Goal: Task Accomplishment & Management: Complete application form

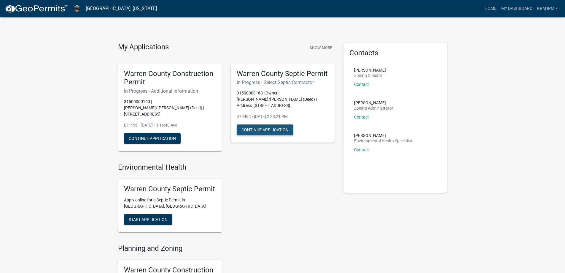
click at [270, 130] on button "Continue Application" at bounding box center [265, 129] width 57 height 11
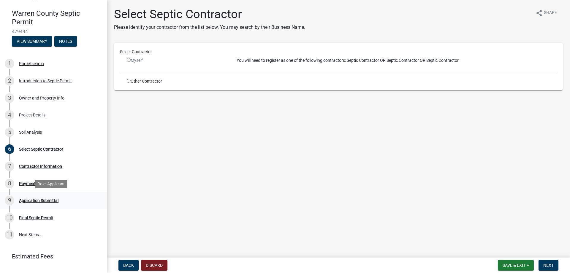
scroll to position [73, 0]
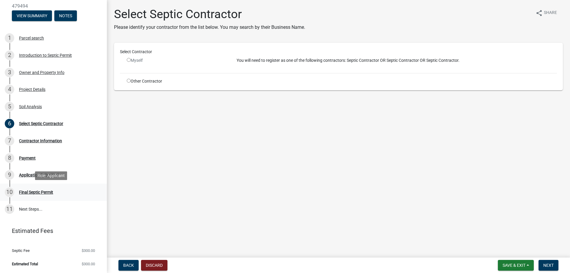
click at [37, 191] on div "Final Septic Permit" at bounding box center [36, 192] width 34 height 4
click at [39, 192] on div "Final Septic Permit" at bounding box center [36, 192] width 34 height 4
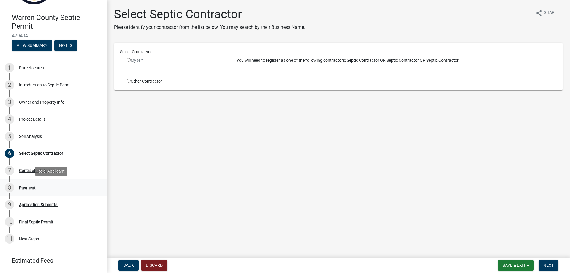
scroll to position [14, 0]
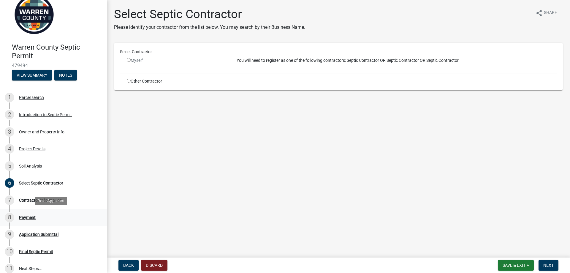
click at [31, 218] on div "Payment" at bounding box center [27, 217] width 17 height 4
click at [127, 59] on input "radio" at bounding box center [129, 60] width 4 height 4
click at [129, 59] on input "radio" at bounding box center [129, 60] width 4 height 4
radio input "false"
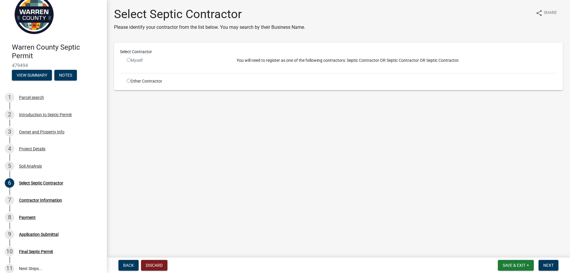
click at [367, 63] on p "You will need to register as one of the following contractors: Septic Contracto…" at bounding box center [397, 60] width 320 height 6
drag, startPoint x: 415, startPoint y: 69, endPoint x: 375, endPoint y: 76, distance: 40.4
click at [414, 69] on div "Select Contractor Myself You will need to register as one of the following cont…" at bounding box center [338, 67] width 437 height 36
click at [149, 80] on div "Other Contractor" at bounding box center [177, 81] width 110 height 6
click at [126, 79] on div "Other Contractor" at bounding box center [177, 81] width 110 height 6
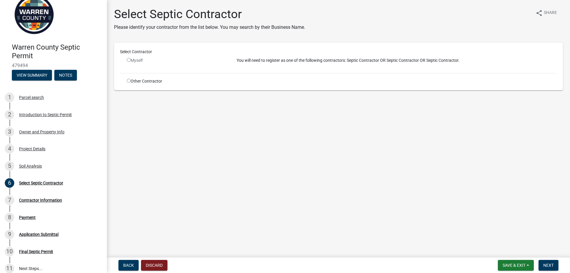
click at [129, 80] on input "radio" at bounding box center [129, 81] width 4 height 4
radio input "true"
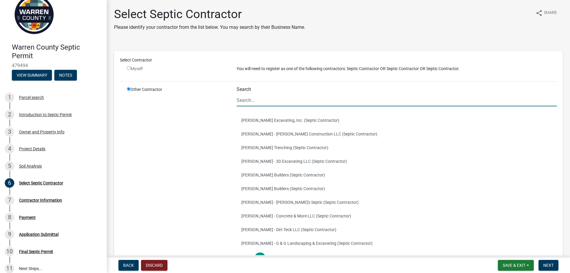
click at [288, 102] on input "Search" at bounding box center [397, 100] width 320 height 12
type input "krm development"
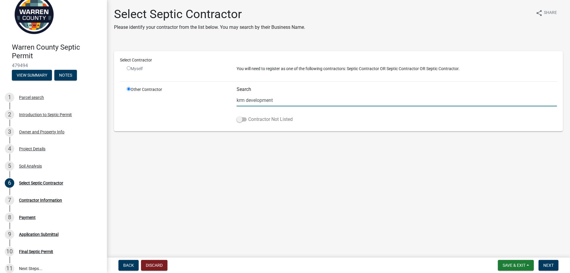
click at [241, 121] on span at bounding box center [242, 119] width 10 height 4
click at [248, 116] on input "Contractor Not Listed" at bounding box center [248, 116] width 0 height 0
click at [559, 266] on form "Save & Exit Save Save & Exit Next" at bounding box center [527, 265] width 65 height 11
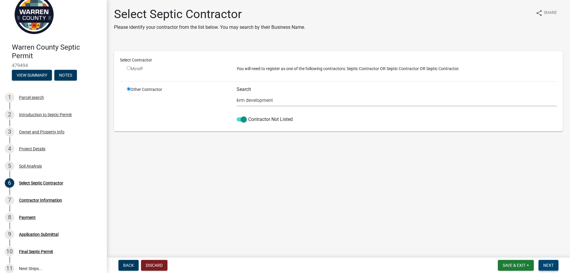
click at [547, 265] on span "Next" at bounding box center [548, 265] width 10 height 5
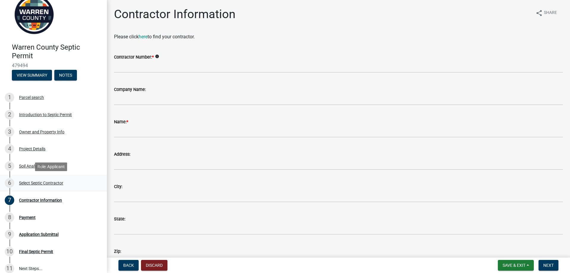
click at [57, 182] on div "Select Septic Contractor" at bounding box center [41, 183] width 44 height 4
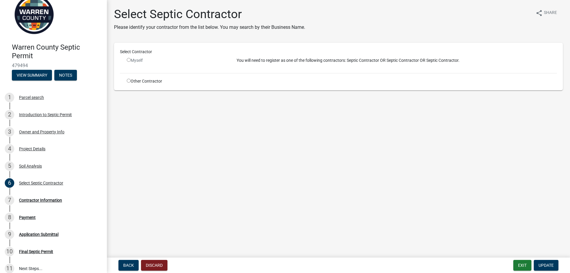
click at [136, 80] on div "Other Contractor" at bounding box center [177, 81] width 110 height 6
click at [130, 82] on input "radio" at bounding box center [129, 81] width 4 height 4
radio input "true"
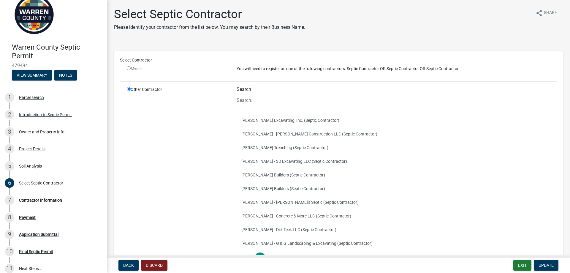
click at [261, 98] on input "Search" at bounding box center [397, 100] width 320 height 12
type input "becker"
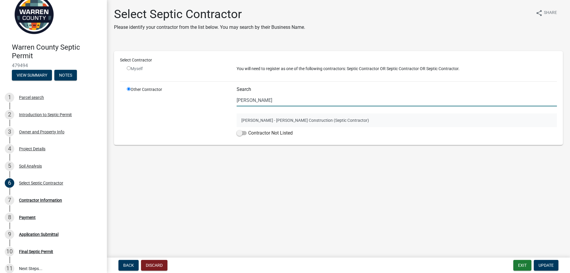
click at [273, 118] on button "Chris Becker - Becker Construction (Septic Contractor)" at bounding box center [397, 120] width 320 height 14
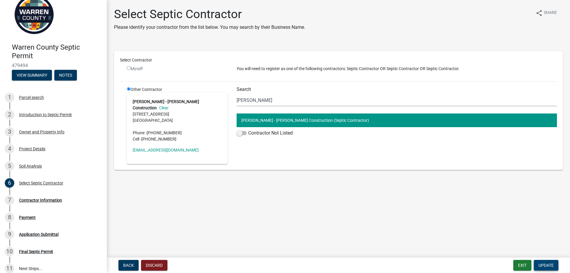
click at [543, 264] on span "Update" at bounding box center [545, 265] width 15 height 5
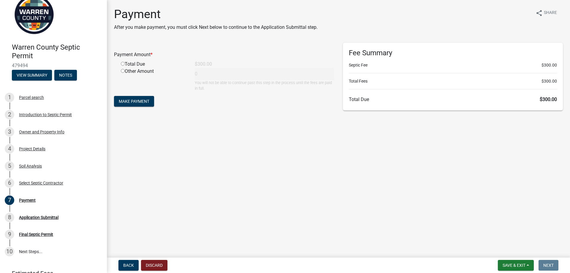
click at [122, 64] on input "radio" at bounding box center [123, 64] width 4 height 4
radio input "true"
type input "300"
click at [145, 100] on span "Make Payment" at bounding box center [134, 101] width 31 height 5
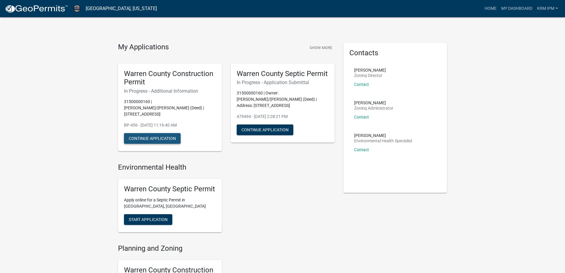
click at [159, 134] on button "Continue Application" at bounding box center [152, 138] width 57 height 11
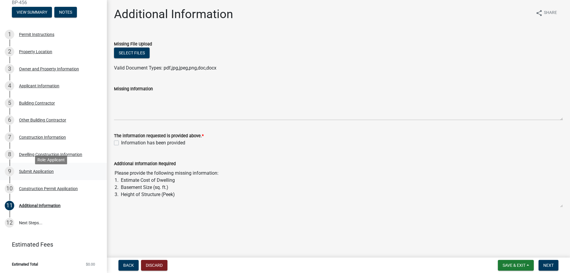
scroll to position [77, 0]
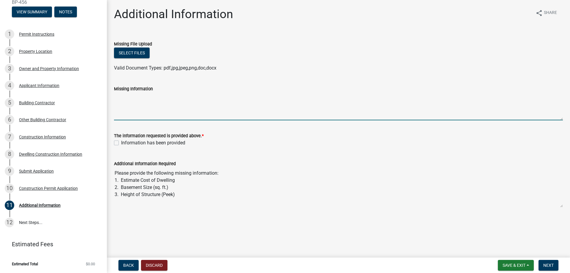
click at [152, 116] on textarea "Missing Information" at bounding box center [338, 106] width 449 height 28
click at [232, 93] on textarea "Estimate Cost of Dwelling: $447,000" at bounding box center [338, 106] width 449 height 28
click at [194, 103] on textarea "Estimate Cost of Dwelling: $447,000 Basement Size (sq. ft.):" at bounding box center [338, 106] width 449 height 28
click at [184, 103] on textarea "Estimate Cost of Dwelling: $447,000 Basement Size (sq. ft.): 40 finished, 1593 …" at bounding box center [338, 106] width 449 height 28
click at [183, 108] on textarea "Estimate Cost of Dwelling: $447,000 Basement Size (sq. ft.): 40 finished, 1593 …" at bounding box center [338, 106] width 449 height 28
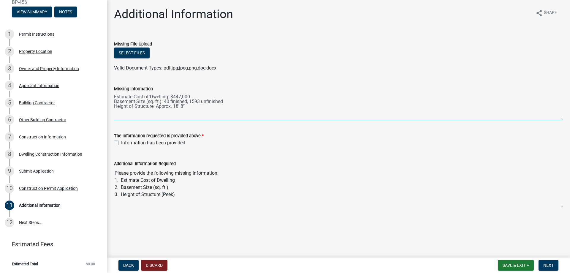
type textarea "Estimate Cost of Dwelling: $447,000 Basement Size (sq. ft.): 40 finished, 1593 …"
click at [121, 141] on label "Information has been provided" at bounding box center [153, 142] width 64 height 7
click at [121, 141] on input "Information has been provided" at bounding box center [123, 141] width 4 height 4
checkbox input "true"
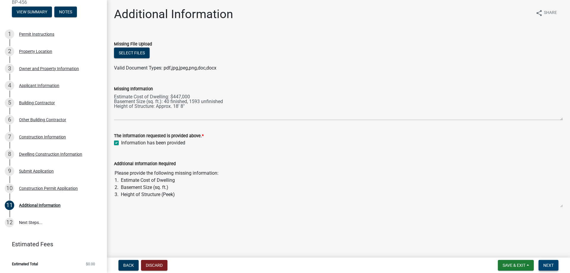
click at [548, 265] on span "Next" at bounding box center [548, 265] width 10 height 5
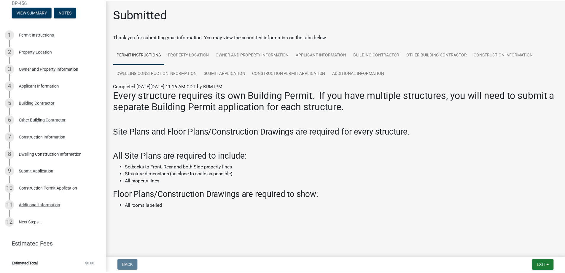
scroll to position [1, 0]
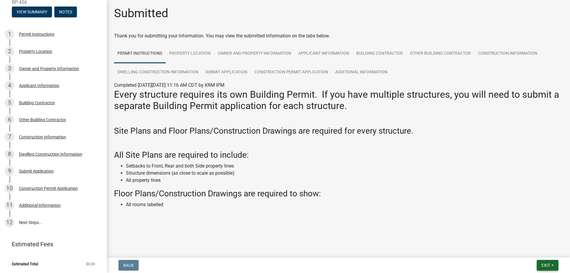
click at [541, 268] on button "Exit" at bounding box center [548, 265] width 22 height 11
click at [538, 249] on button "Save & Exit" at bounding box center [534, 249] width 47 height 14
